Goal: Communication & Community: Participate in discussion

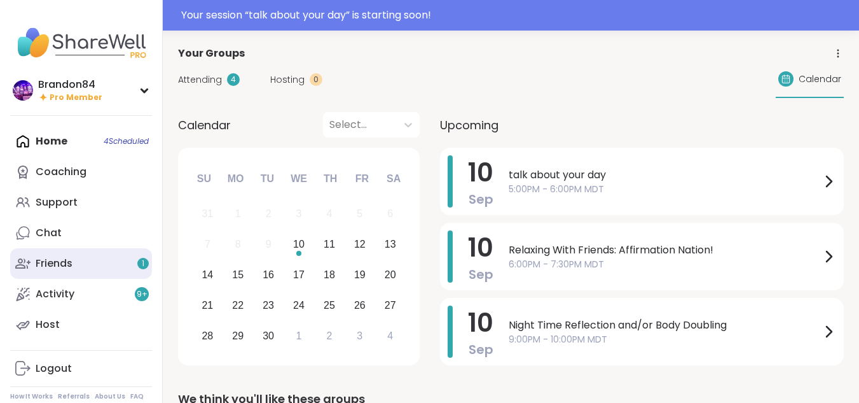
click at [55, 267] on div "Friends 1" at bounding box center [54, 263] width 37 height 14
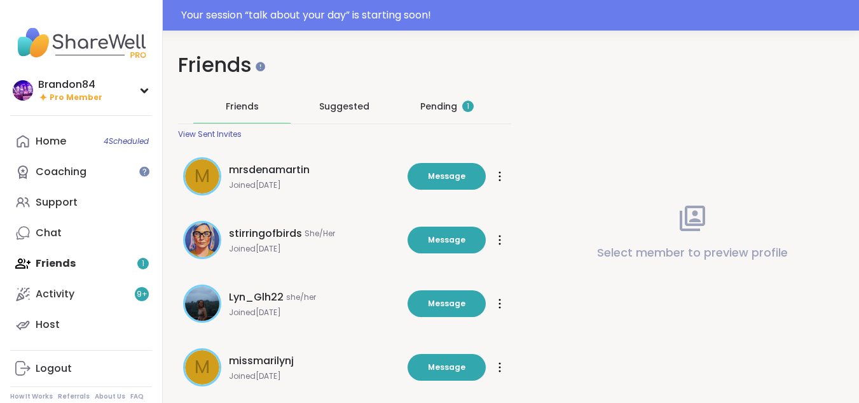
click at [443, 104] on div "Pending 1" at bounding box center [446, 106] width 53 height 13
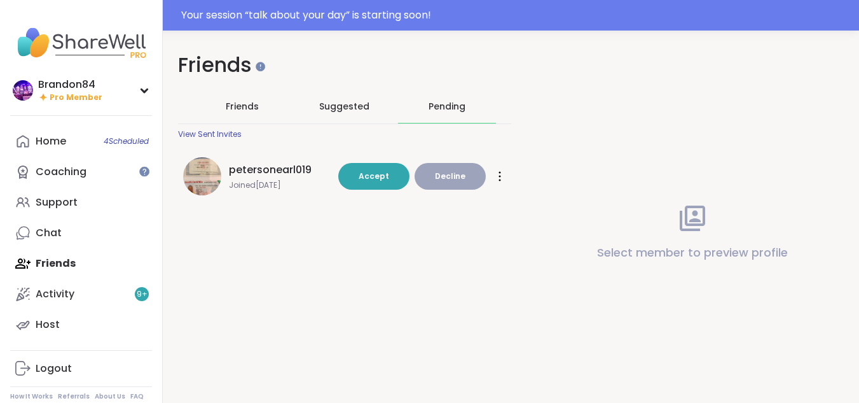
click at [232, 171] on span "petersonearl019" at bounding box center [270, 169] width 83 height 15
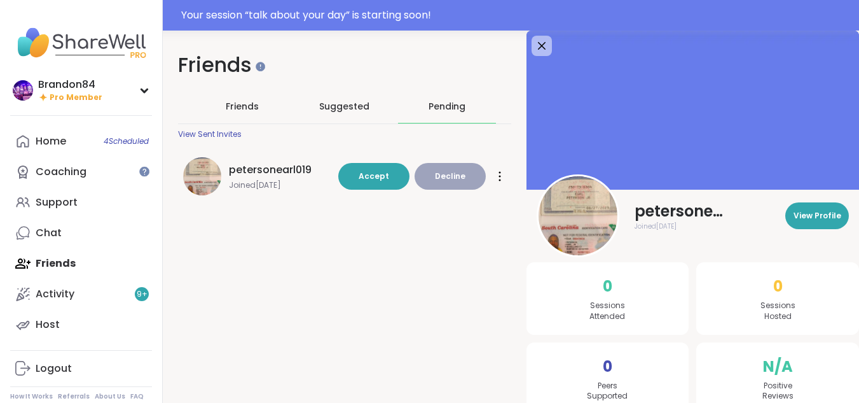
click at [502, 176] on div at bounding box center [500, 176] width 13 height 20
click at [513, 10] on div "Your session “ talk about your day ” is starting soon!" at bounding box center [516, 15] width 670 height 15
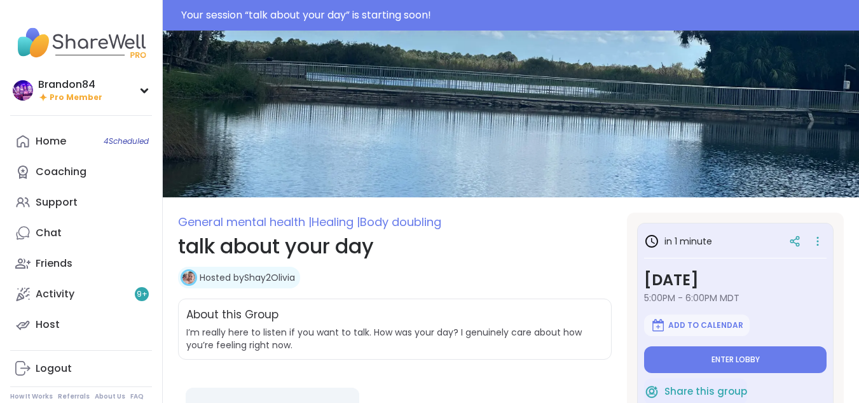
click at [544, 41] on img at bounding box center [511, 114] width 696 height 167
click at [486, 63] on img at bounding box center [511, 114] width 696 height 167
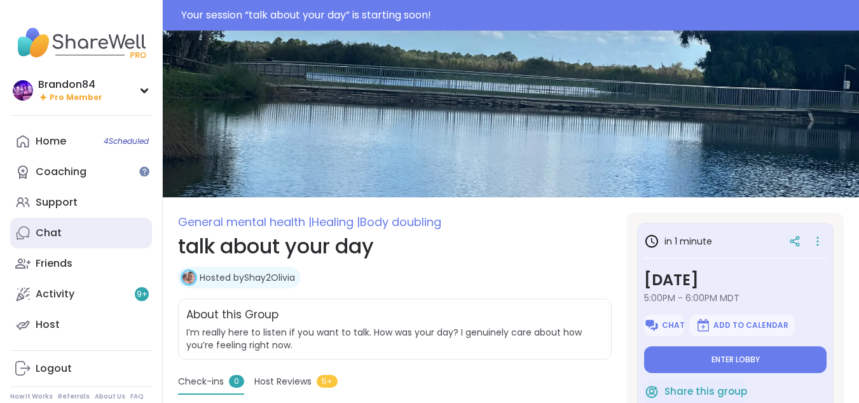
click at [74, 226] on link "Chat" at bounding box center [81, 233] width 142 height 31
type textarea "*"
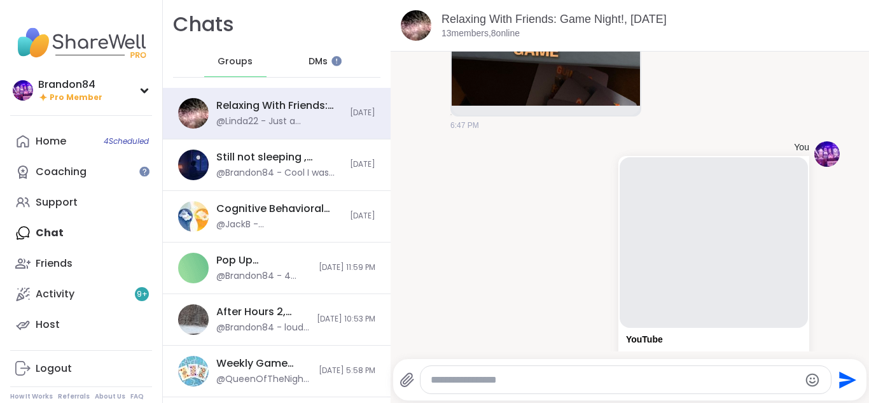
scroll to position [1577, 0]
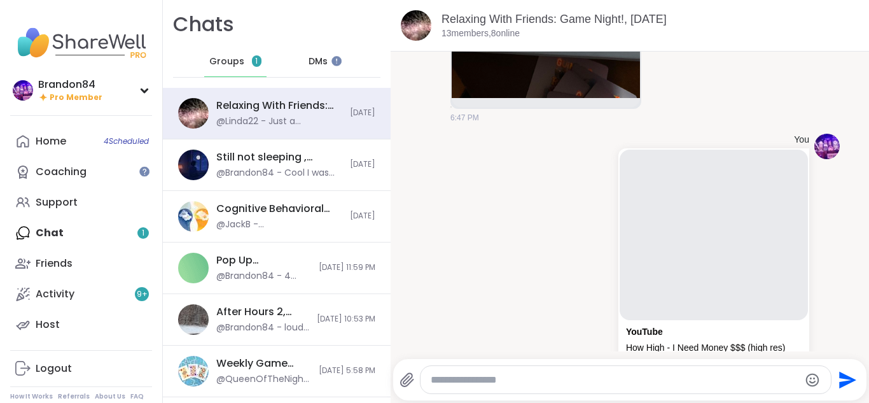
click at [87, 232] on div "Home 4 Scheduled Coaching Support Chat 1 Friends Activity 9 + Host" at bounding box center [81, 233] width 142 height 214
click at [230, 69] on div "Groups 1" at bounding box center [235, 61] width 62 height 31
click at [259, 128] on div "Relaxing With Friends: Game Night!, [DATE] @Linda22 - Just a question...It is d…" at bounding box center [277, 114] width 228 height 52
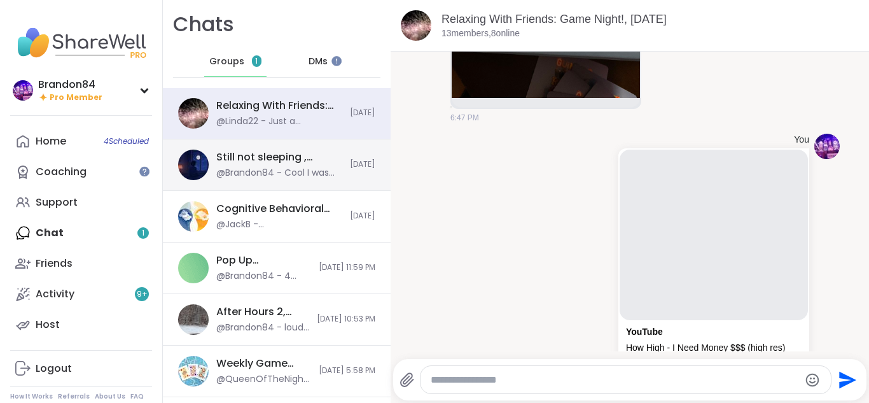
click at [259, 142] on div "Still not sleeping , [DATE] @Brandon84 - Cool I was worried about you...I was l…" at bounding box center [277, 165] width 228 height 52
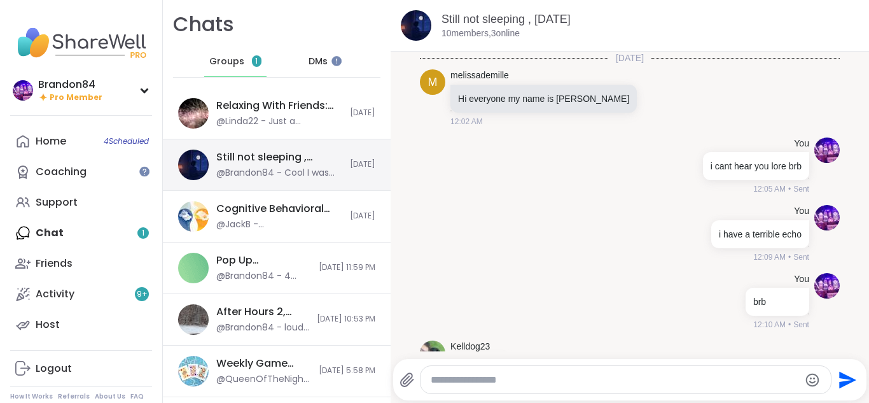
scroll to position [349, 0]
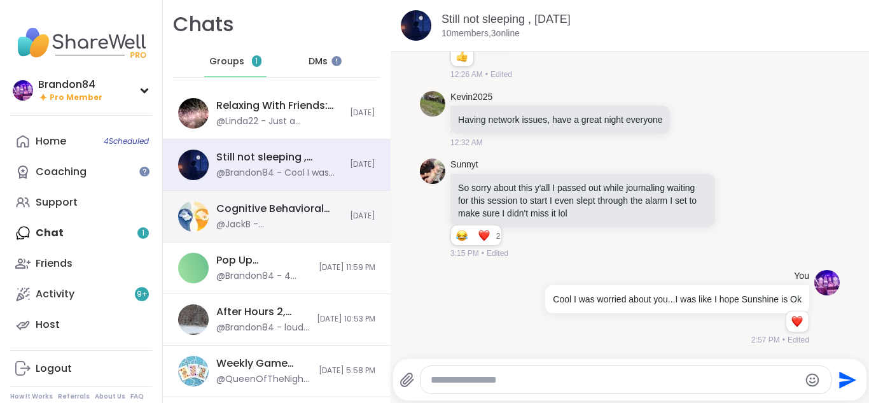
click at [270, 221] on div "@JackB - @Charlie_Lovewitch I'm great at establishing boundaries, but when some…" at bounding box center [279, 224] width 126 height 13
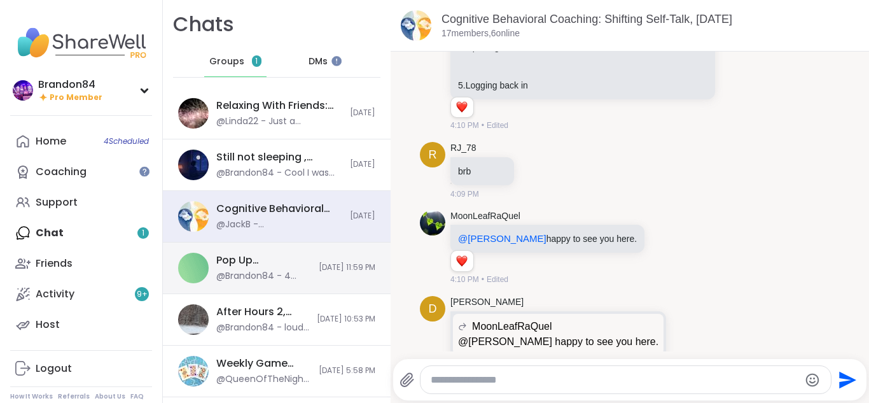
scroll to position [9352, 0]
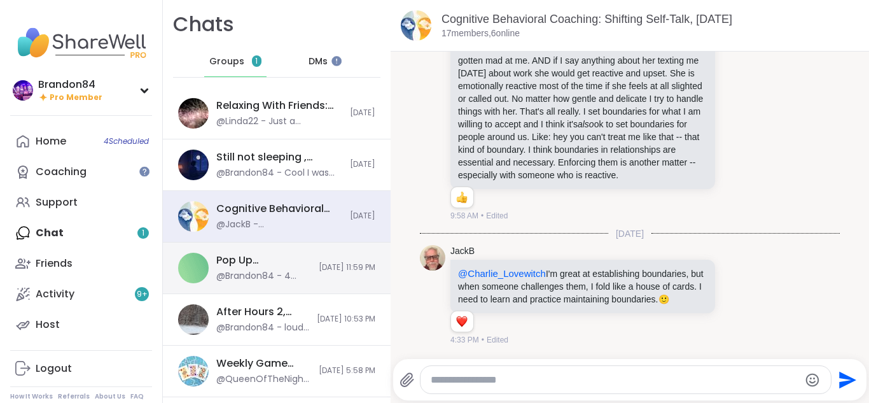
click at [301, 281] on div "Pop Up Brandomness Show and Tell, [DATE] @Brandon84 - 4 shiggity [DATE] 11:59 PM" at bounding box center [277, 268] width 228 height 52
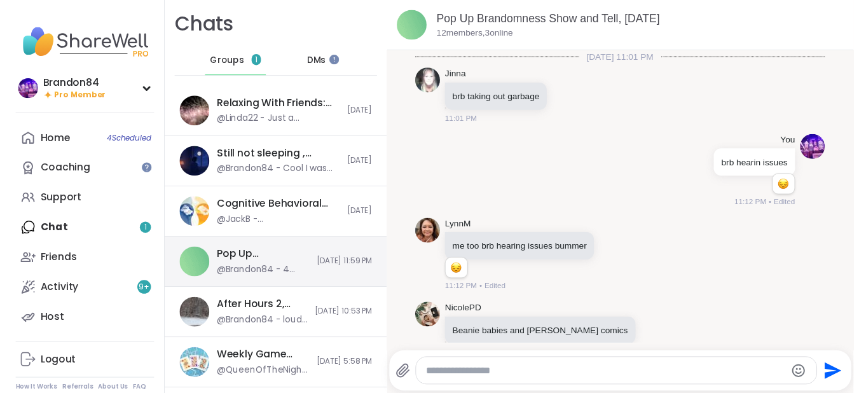
scroll to position [1589, 0]
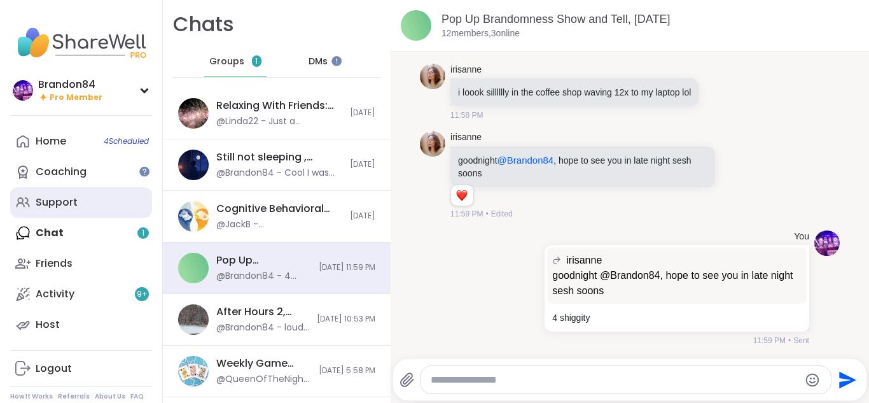
click at [80, 198] on link "Support" at bounding box center [81, 202] width 142 height 31
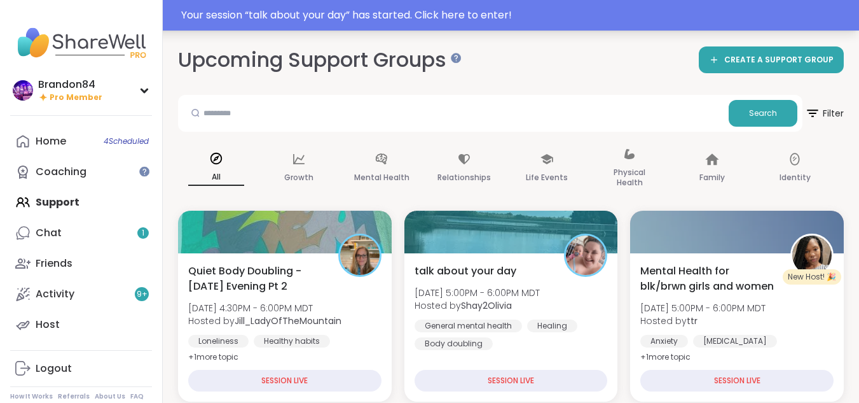
click at [689, 2] on div "Your session “ talk about your day ” has started. Click here to enter!" at bounding box center [429, 15] width 859 height 31
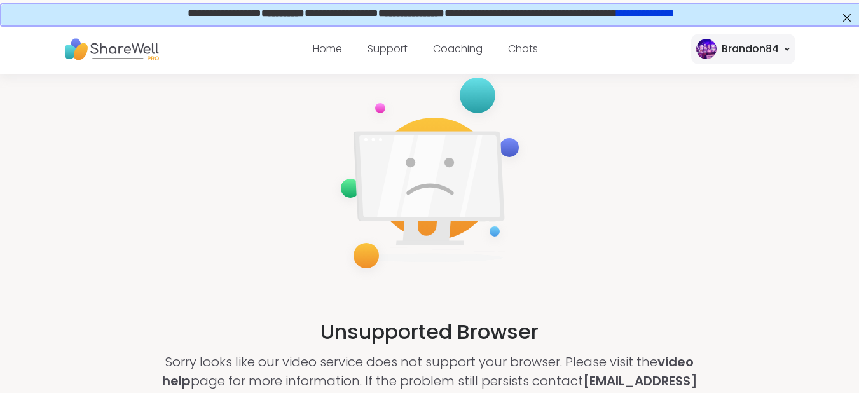
click at [114, 32] on img at bounding box center [111, 49] width 95 height 35
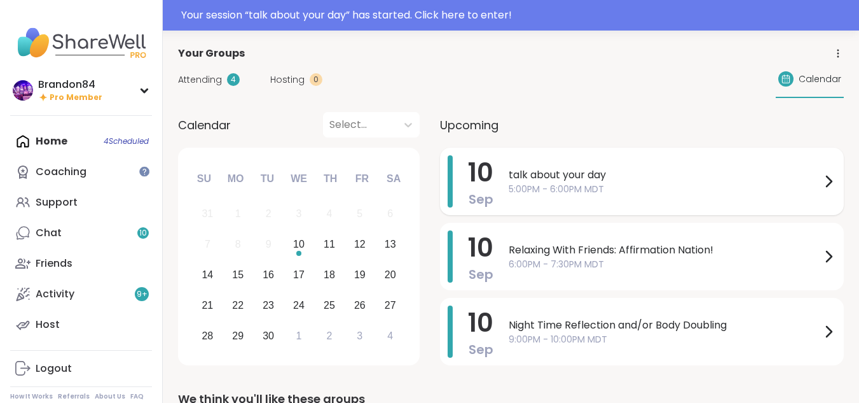
click at [653, 212] on div "[DATE] talk about your day 5:00PM - 6:00PM MDT" at bounding box center [642, 181] width 404 height 67
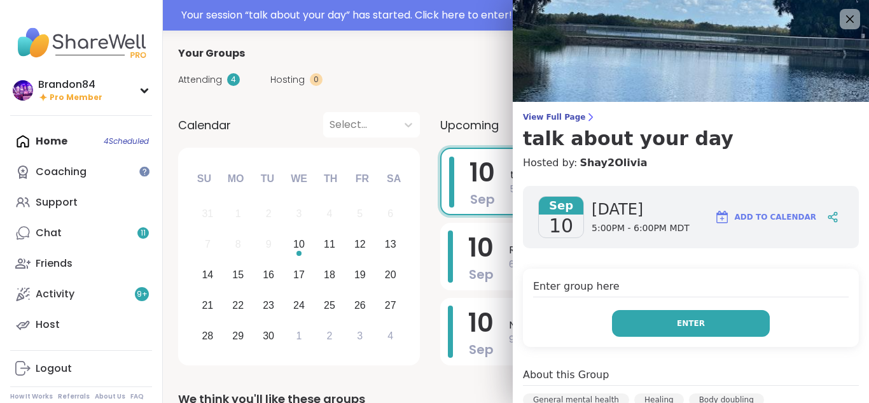
click at [656, 325] on button "Enter" at bounding box center [691, 323] width 158 height 27
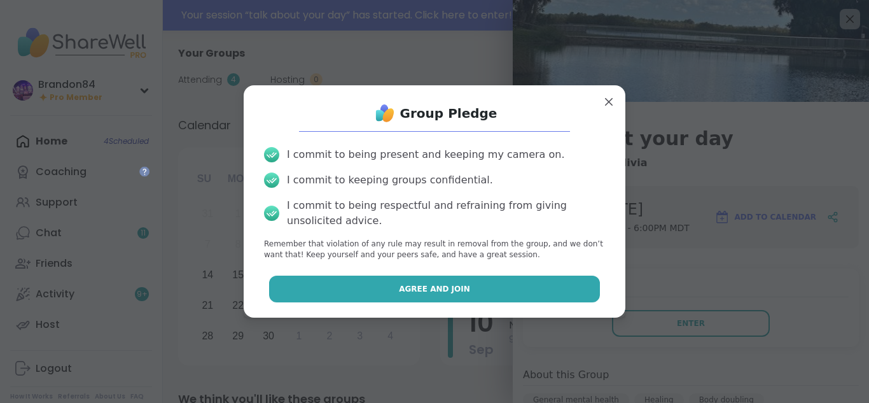
click at [515, 289] on button "Agree and Join" at bounding box center [434, 288] width 331 height 27
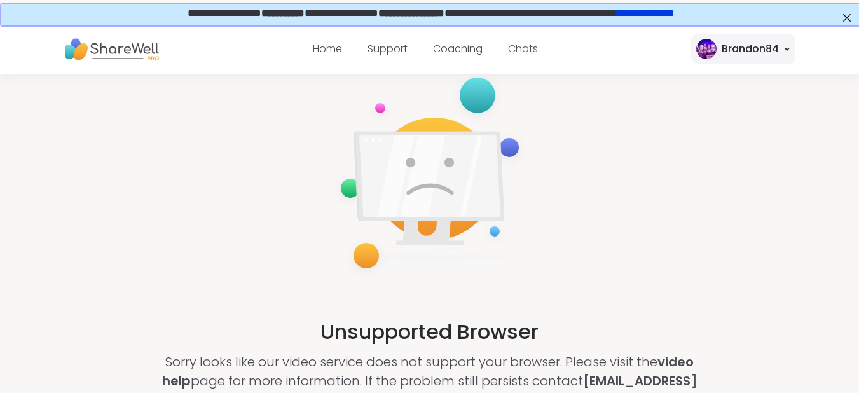
click at [672, 10] on link "**********" at bounding box center [645, 12] width 58 height 10
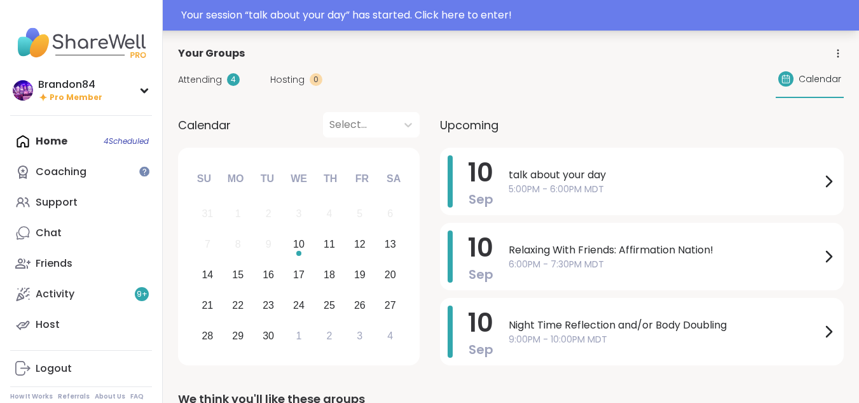
click at [680, 13] on div "Your session “ talk about your day ” has started. Click here to enter!" at bounding box center [516, 15] width 670 height 15
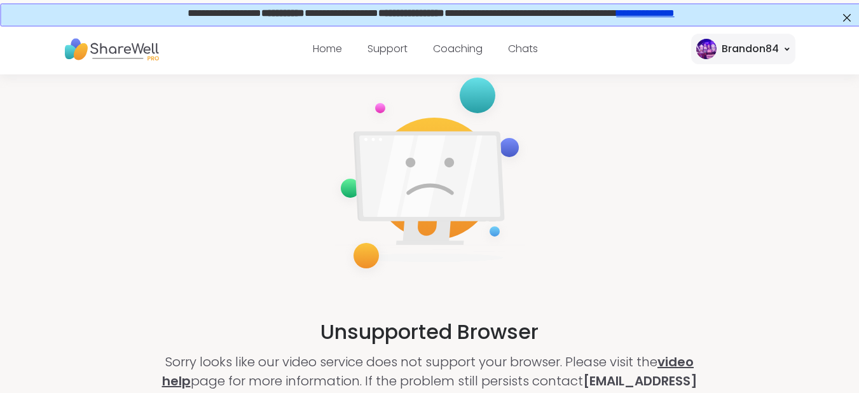
click at [668, 369] on link "video help" at bounding box center [428, 371] width 532 height 37
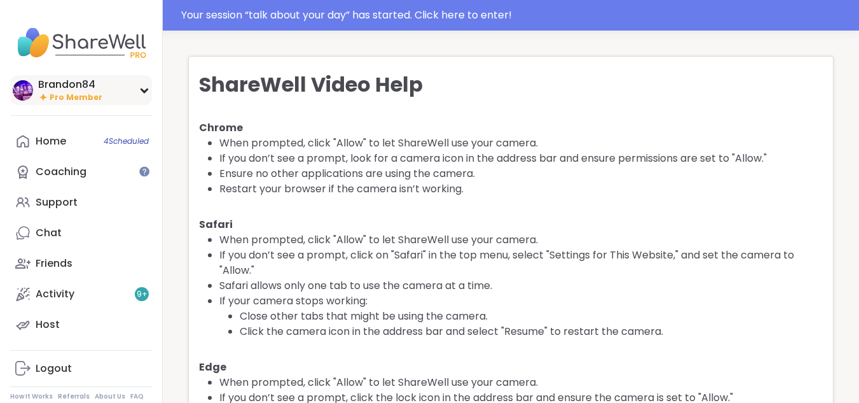
click at [97, 89] on div "Brandon84" at bounding box center [70, 85] width 64 height 14
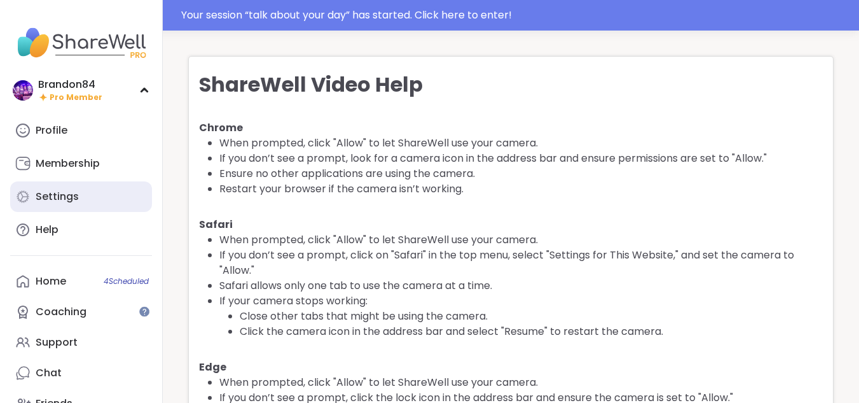
click at [51, 188] on link "Settings" at bounding box center [81, 196] width 142 height 31
select select "**"
